Goal: Information Seeking & Learning: Learn about a topic

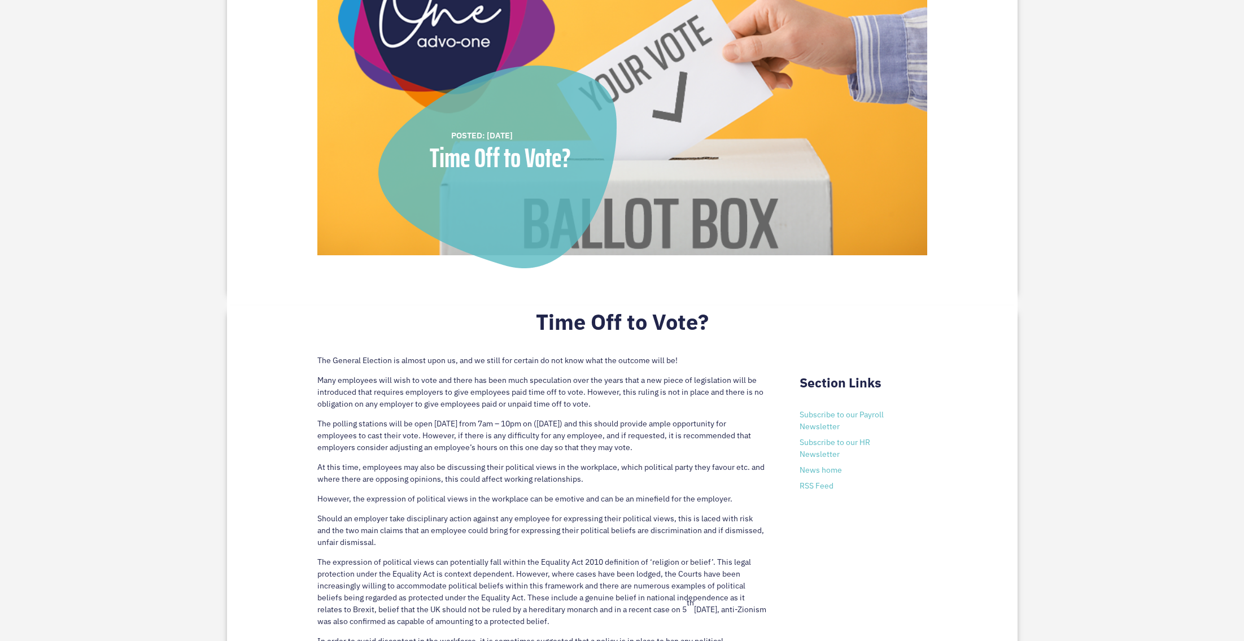
scroll to position [452, 0]
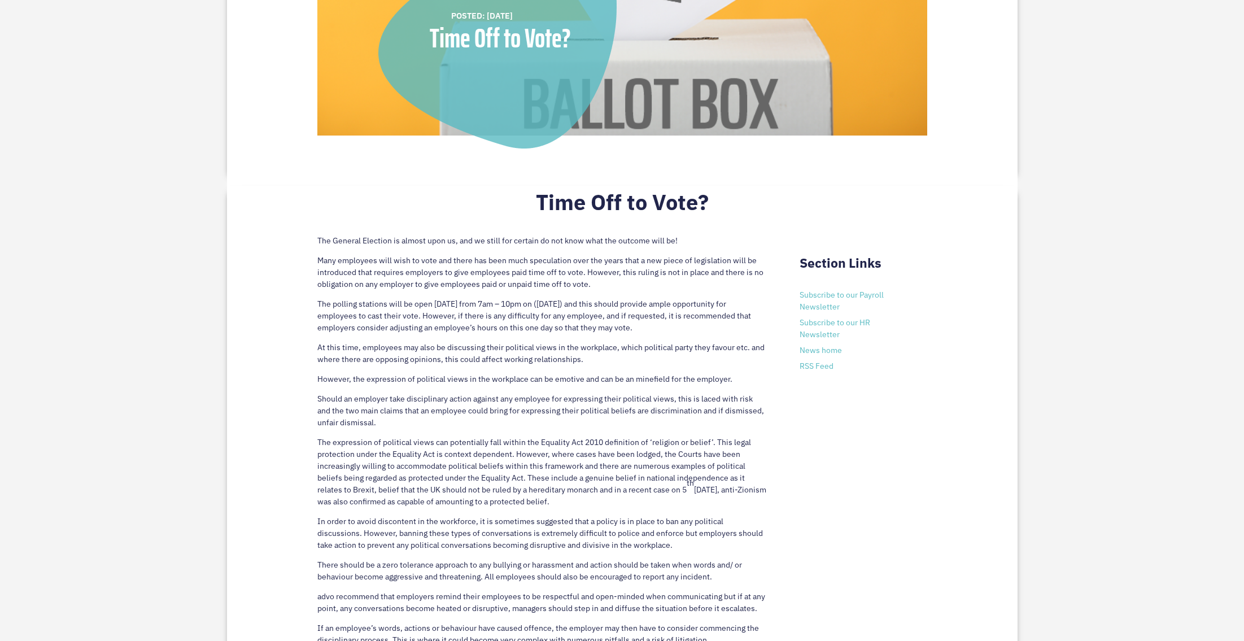
drag, startPoint x: 357, startPoint y: 256, endPoint x: 653, endPoint y: 326, distance: 303.6
click at [653, 326] on div "The General Election is almost upon us, and we still for certain do not know wh…" at bounding box center [541, 446] width 449 height 439
drag, startPoint x: 358, startPoint y: 347, endPoint x: 665, endPoint y: 357, distance: 306.7
click at [665, 357] on p "At this time, employees may also be discussing their political views in the wor…" at bounding box center [541, 358] width 449 height 32
drag, startPoint x: 329, startPoint y: 377, endPoint x: 703, endPoint y: 376, distance: 373.7
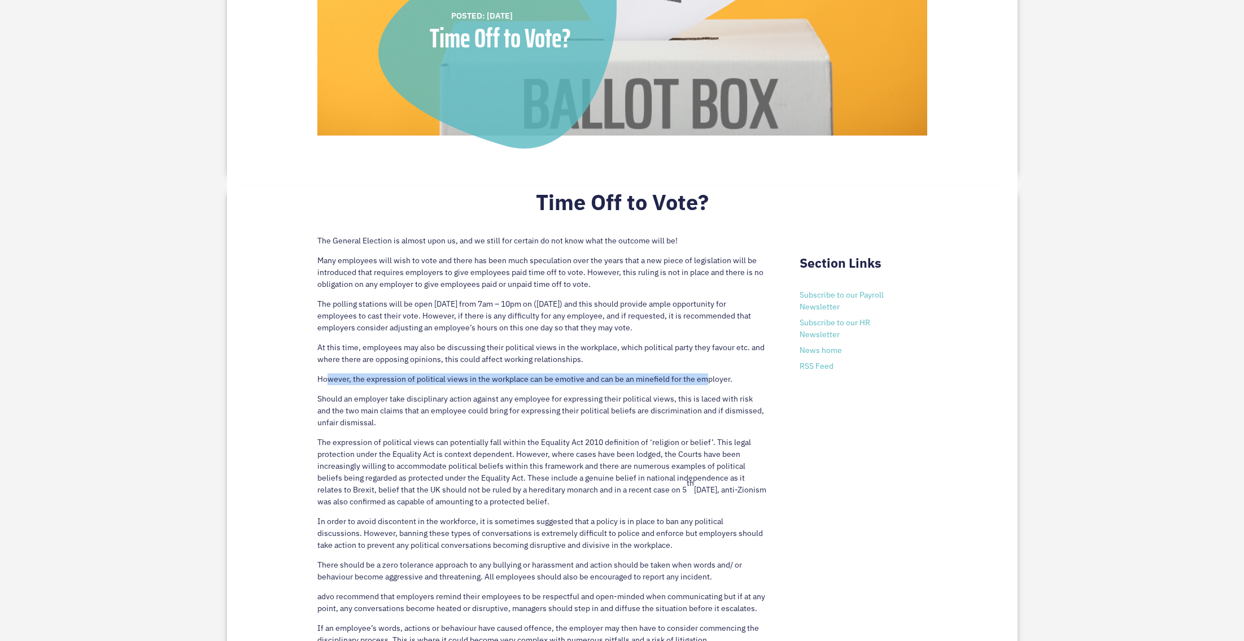
click at [703, 376] on p "However, the expression of political views in the workplace can be emotive and …" at bounding box center [541, 383] width 449 height 20
drag, startPoint x: 420, startPoint y: 427, endPoint x: 341, endPoint y: 403, distance: 82.7
click at [337, 409] on p "Should an employer take disciplinary action against any employee for expressing…" at bounding box center [541, 414] width 449 height 43
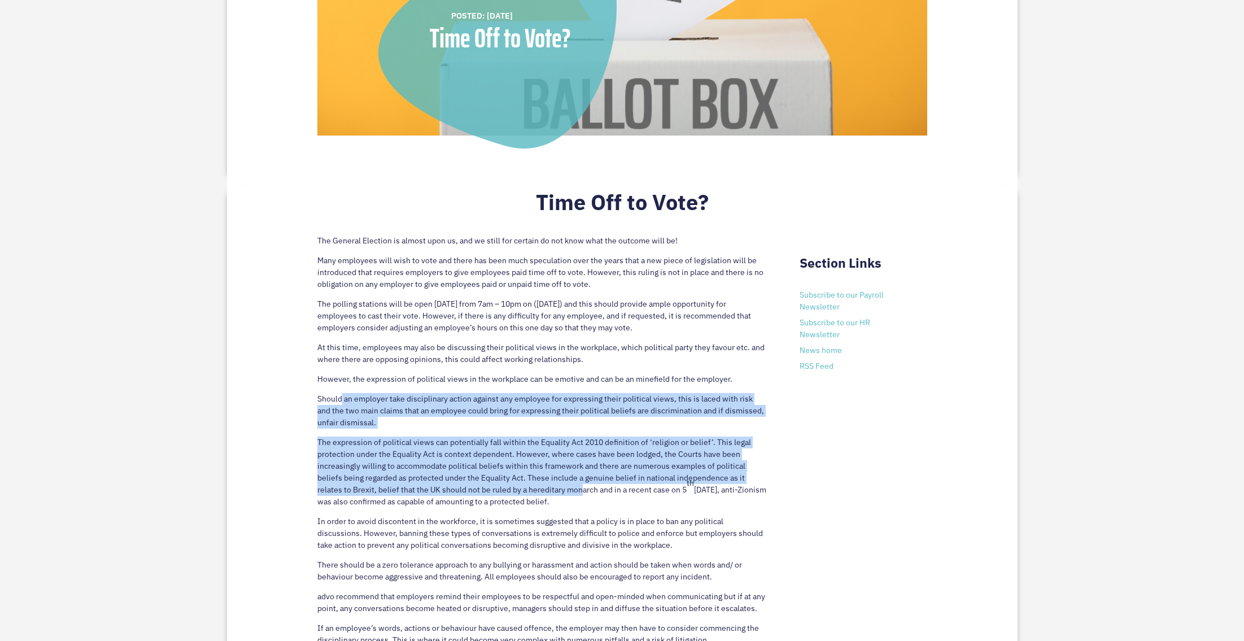
drag, startPoint x: 342, startPoint y: 397, endPoint x: 582, endPoint y: 493, distance: 258.2
click at [582, 493] on div "The General Election is almost upon us, and we still for certain do not know wh…" at bounding box center [541, 446] width 449 height 439
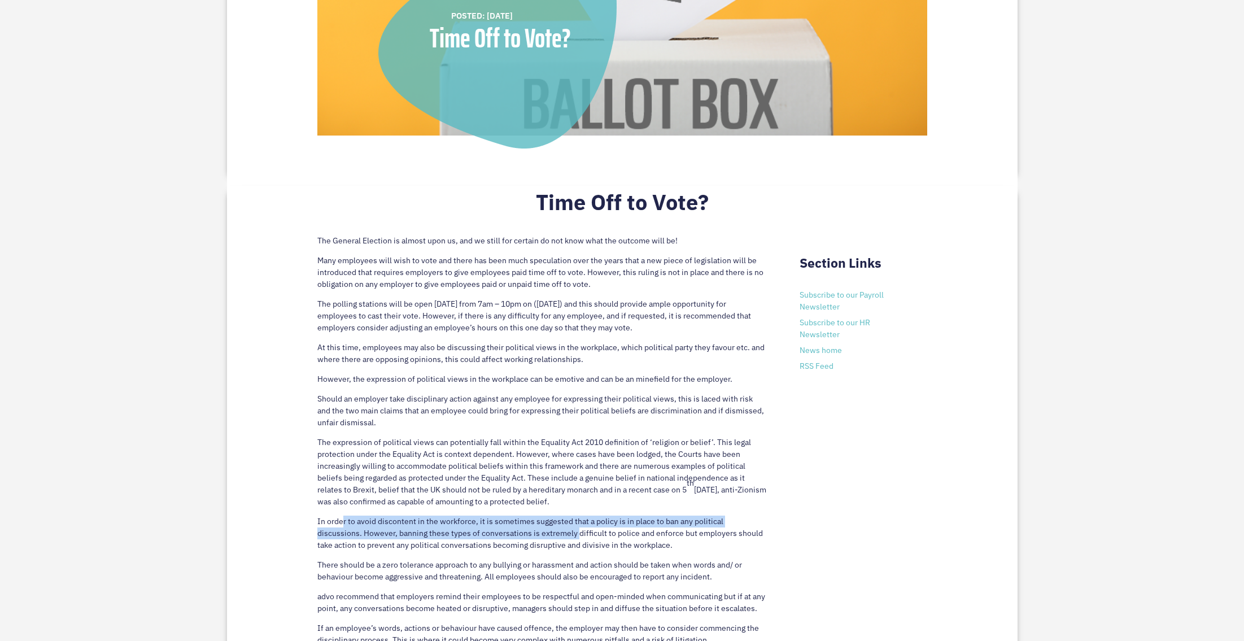
drag, startPoint x: 342, startPoint y: 519, endPoint x: 585, endPoint y: 552, distance: 246.1
click at [576, 537] on p "In order to avoid discontent in the workforce, it is sometimes suggested that a…" at bounding box center [541, 536] width 449 height 43
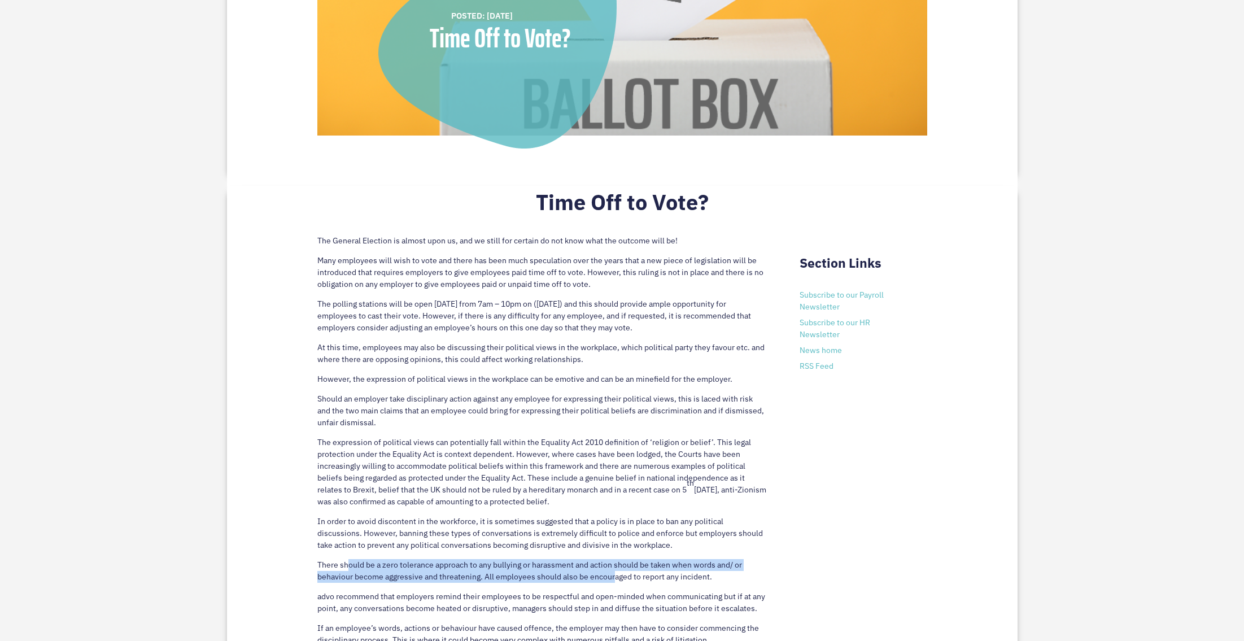
drag, startPoint x: 348, startPoint y: 563, endPoint x: 615, endPoint y: 575, distance: 266.7
click at [615, 575] on p "There should be a zero tolerance approach to any bullying or harassment and act…" at bounding box center [541, 575] width 449 height 32
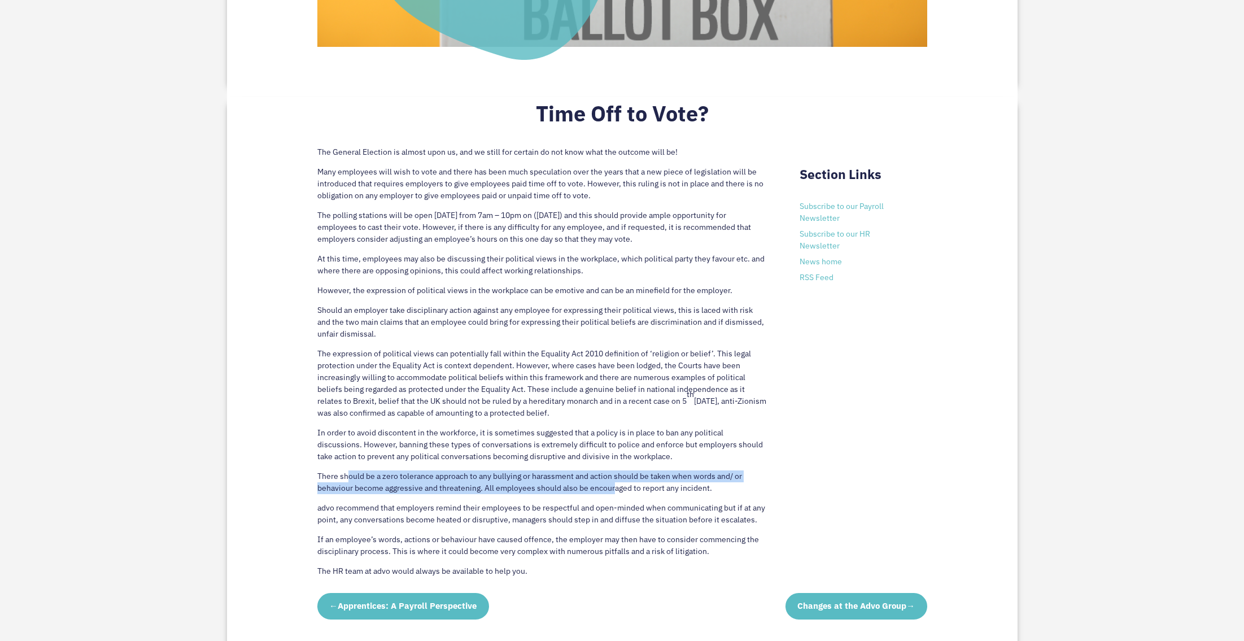
scroll to position [565, 0]
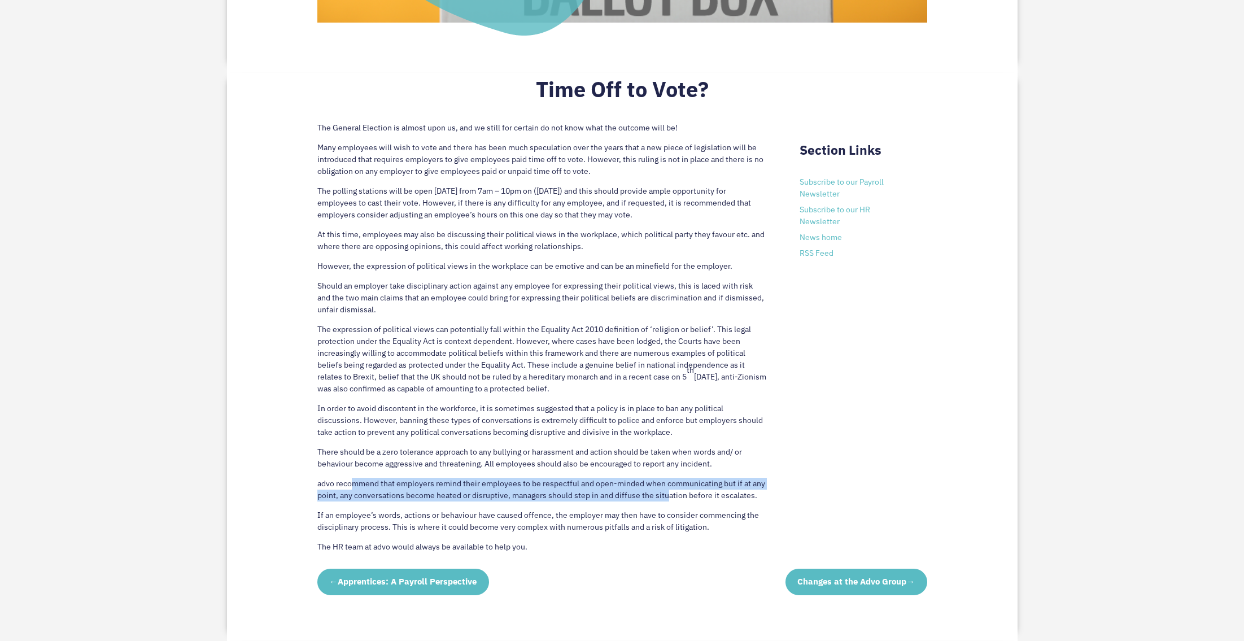
drag, startPoint x: 352, startPoint y: 486, endPoint x: 667, endPoint y: 496, distance: 314.6
click at [667, 496] on p "advo recommend that employers remind their employees to be respectful and open-…" at bounding box center [541, 494] width 449 height 32
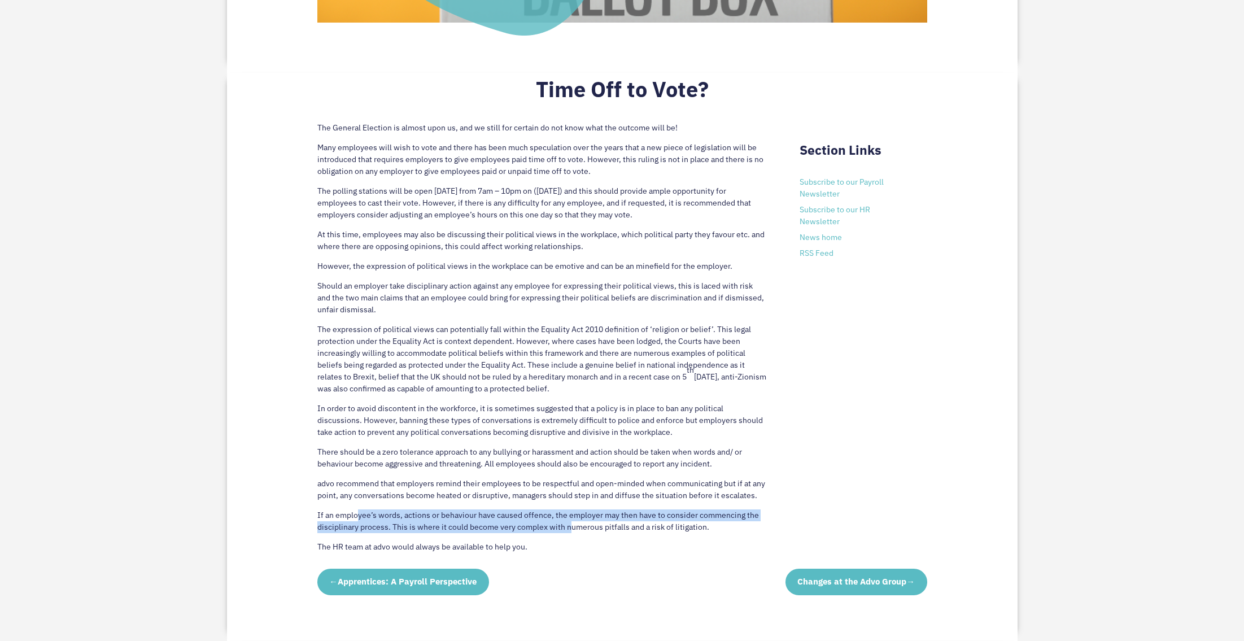
drag, startPoint x: 357, startPoint y: 511, endPoint x: 569, endPoint y: 526, distance: 211.7
click at [569, 526] on p "If an employee’s words, actions or behaviour have caused offence, the employer …" at bounding box center [541, 525] width 449 height 32
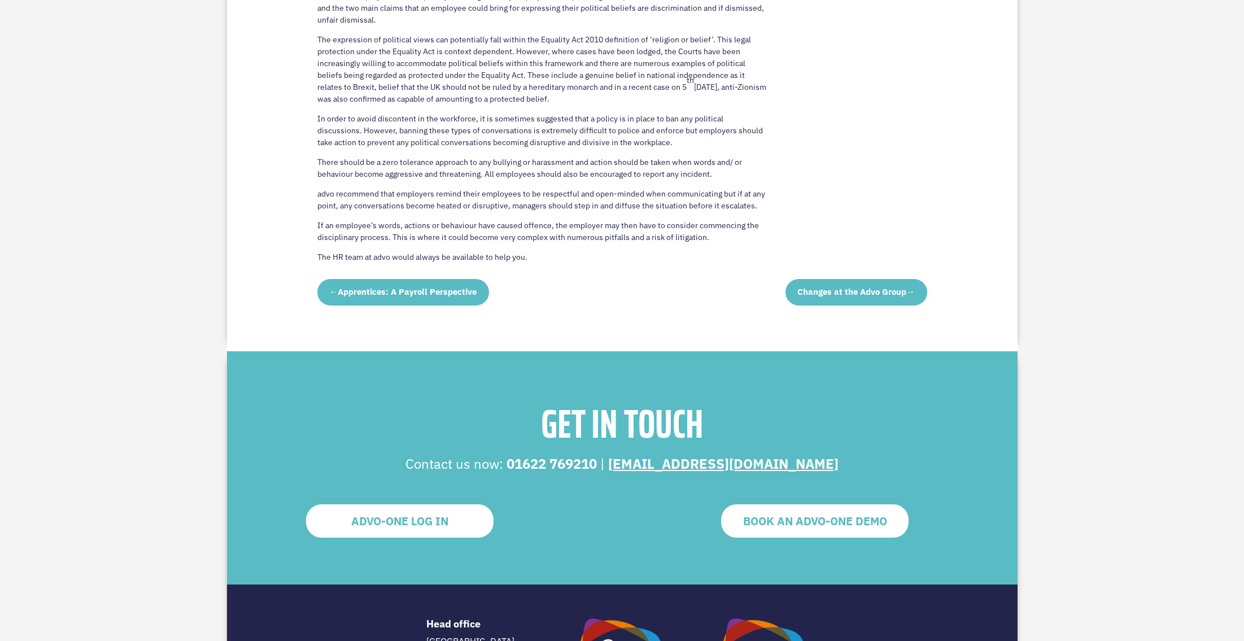
scroll to position [903, 0]
